Goal: Information Seeking & Learning: Learn about a topic

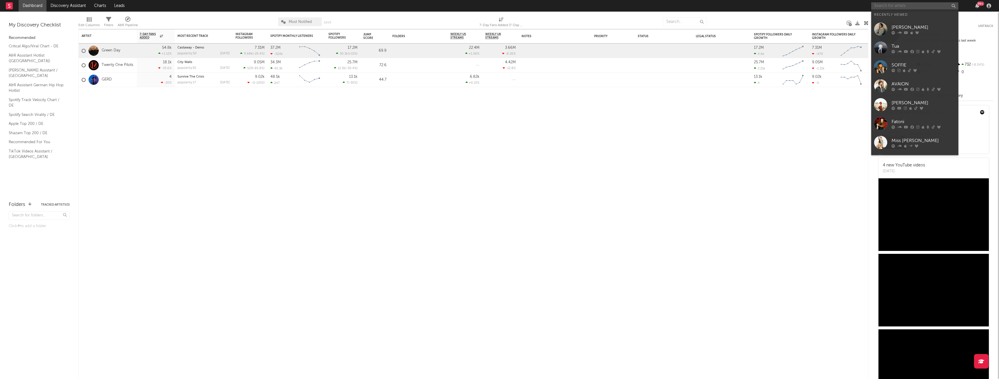
click at [901, 6] on input "text" at bounding box center [914, 5] width 87 height 7
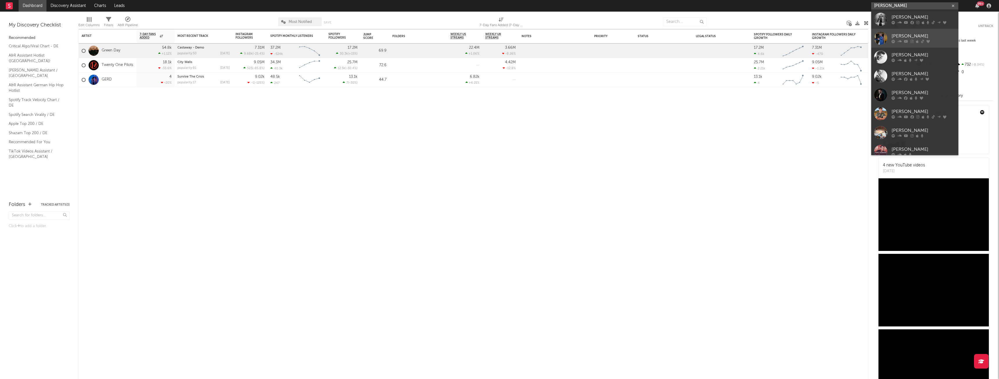
type input "[PERSON_NAME]"
click at [923, 33] on link "[PERSON_NAME]" at bounding box center [914, 38] width 87 height 19
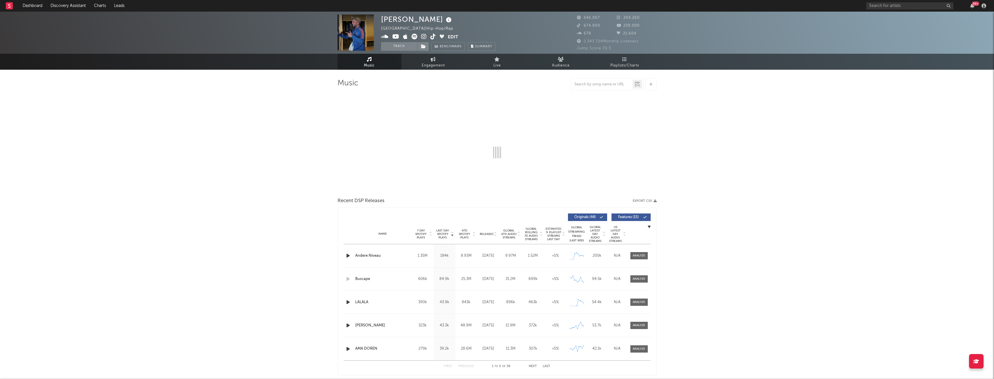
select select "6m"
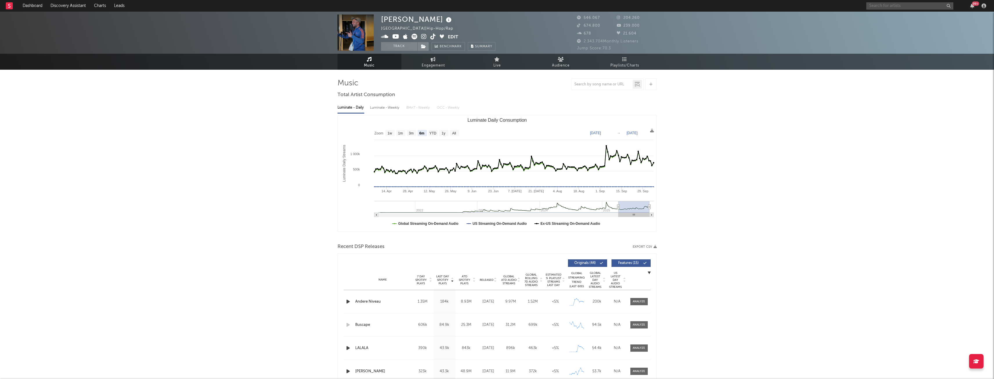
click at [891, 3] on input "text" at bounding box center [910, 5] width 87 height 7
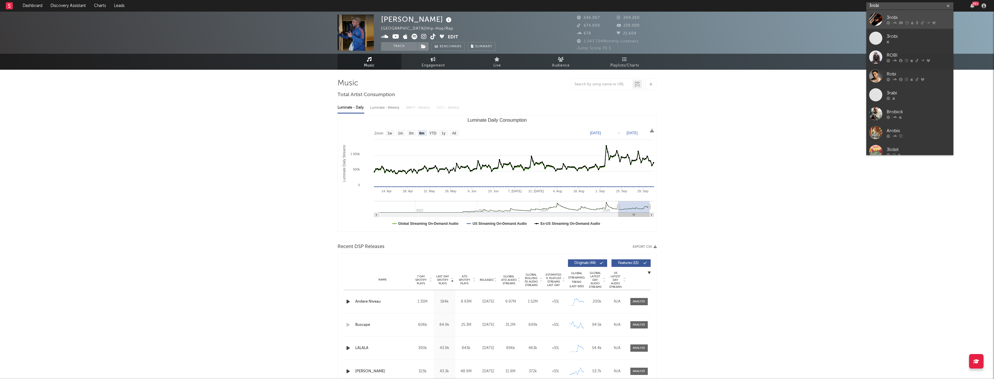
type input "3robi"
click at [908, 17] on div "3robi" at bounding box center [919, 17] width 64 height 7
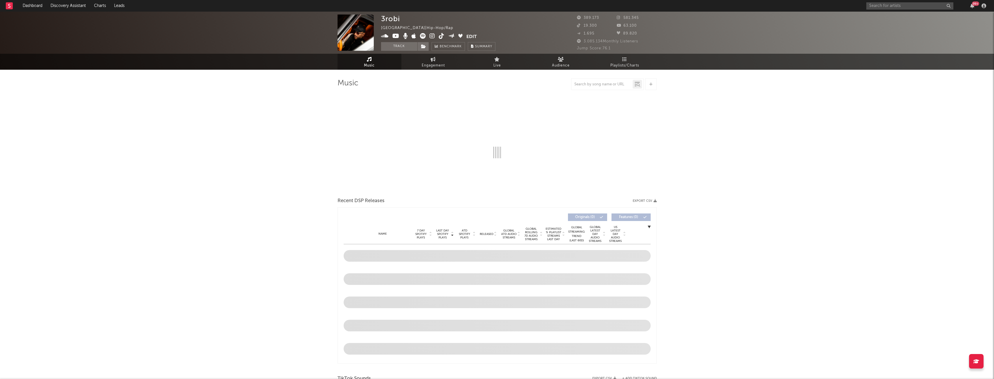
select select "6m"
